Goal: Navigation & Orientation: Find specific page/section

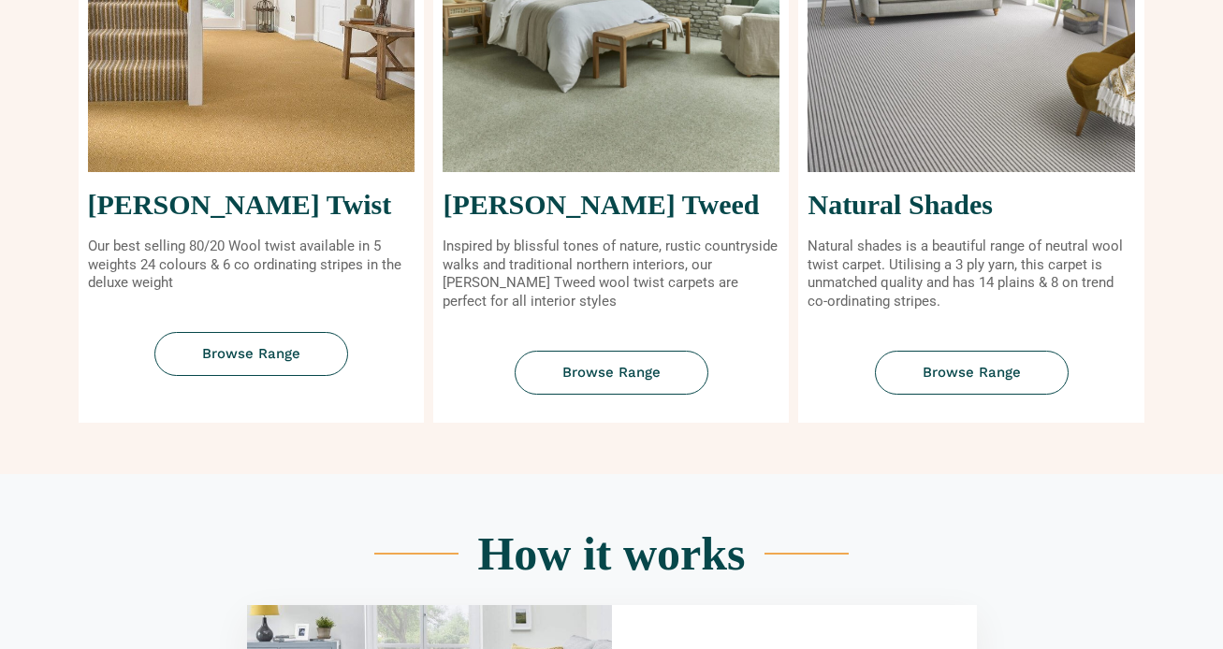
scroll to position [895, 0]
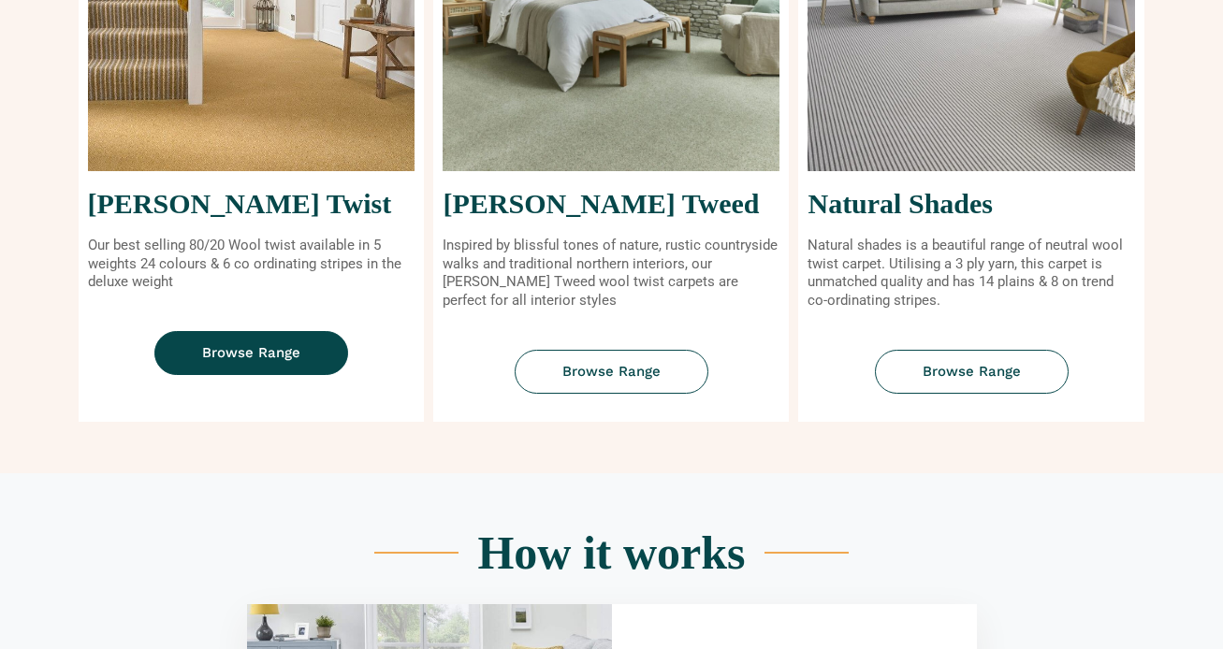
click at [186, 347] on link "Browse Range" at bounding box center [251, 353] width 194 height 44
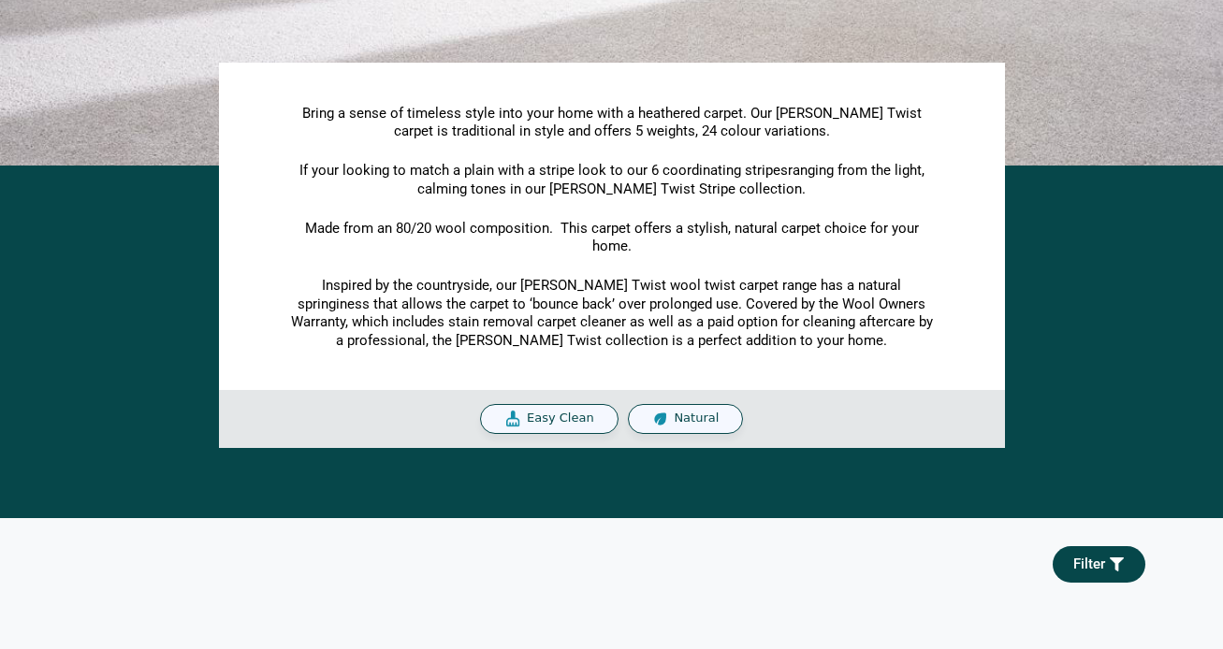
scroll to position [348, 0]
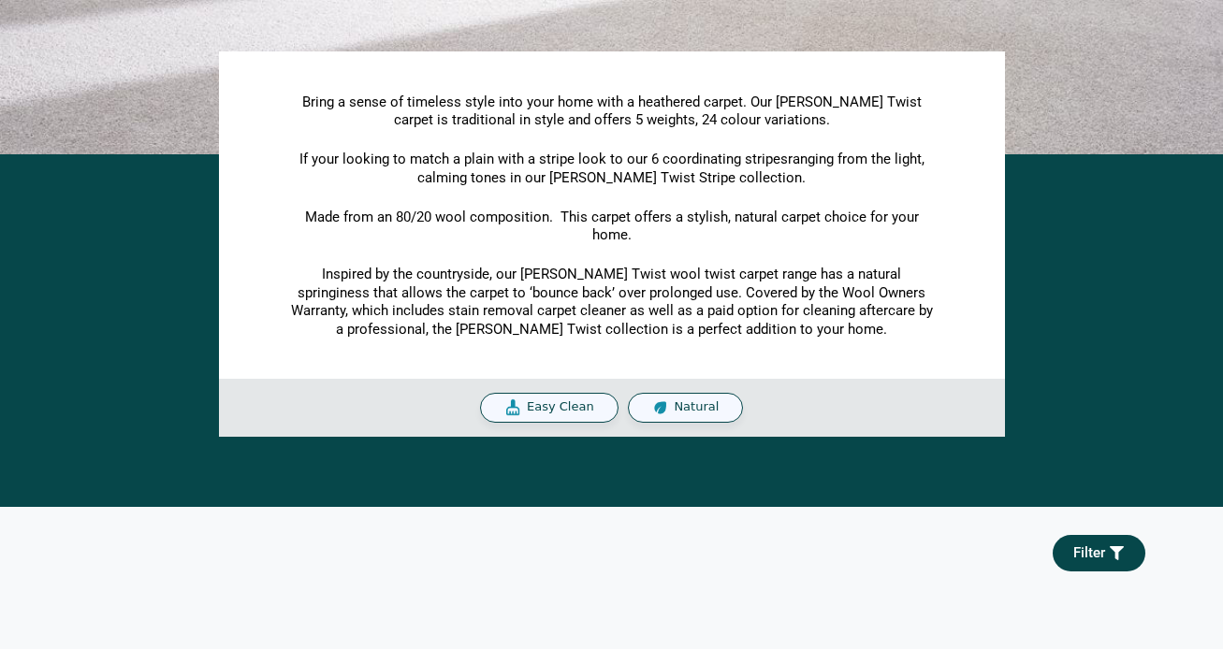
click at [576, 409] on span "Easy Clean" at bounding box center [560, 408] width 67 height 16
click at [510, 411] on img at bounding box center [513, 408] width 18 height 19
click at [656, 406] on img at bounding box center [661, 408] width 18 height 19
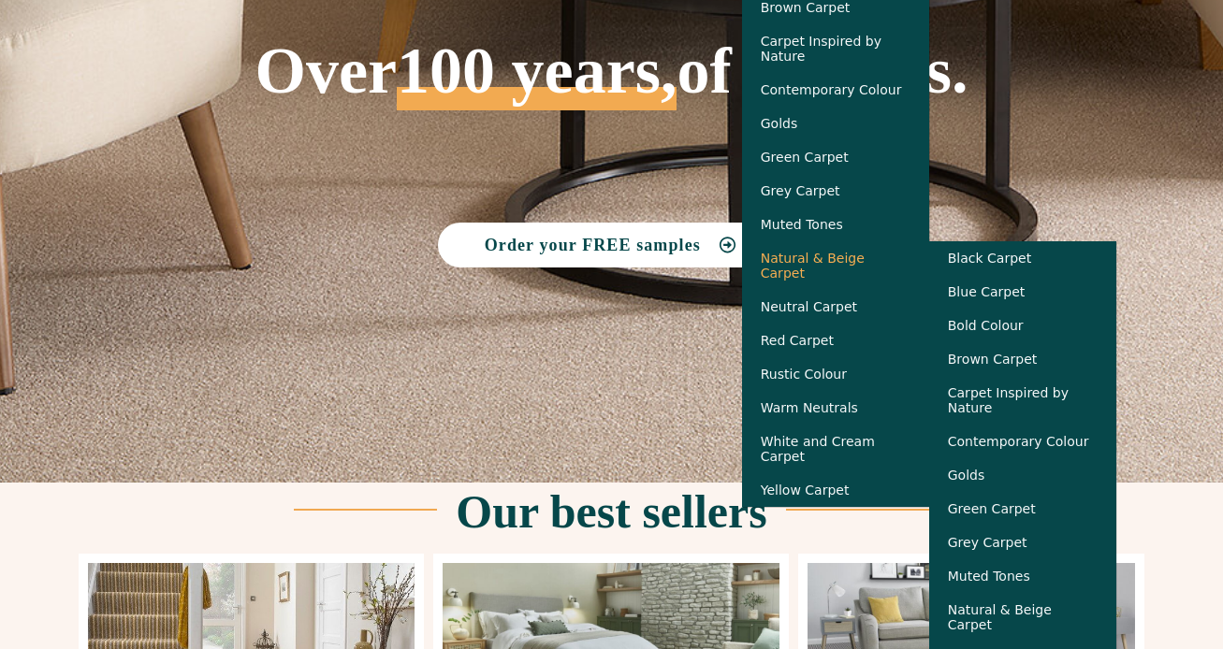
scroll to position [265, 0]
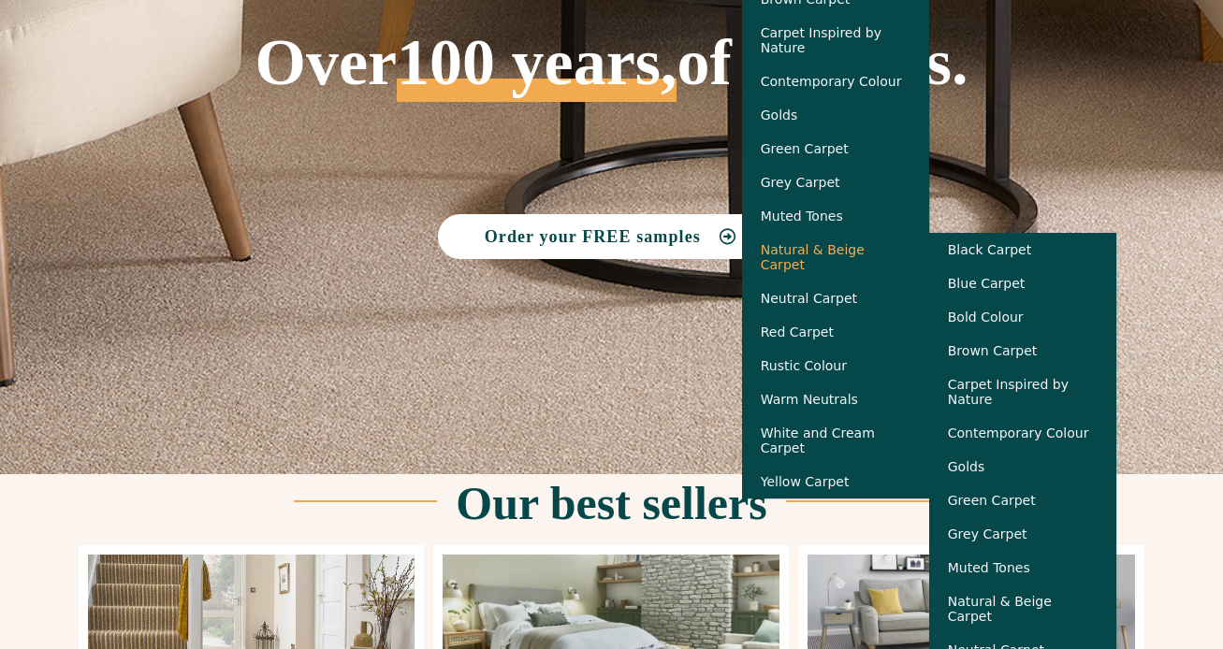
click at [821, 397] on link "Warm Neutrals" at bounding box center [835, 400] width 187 height 34
